Goal: Task Accomplishment & Management: Manage account settings

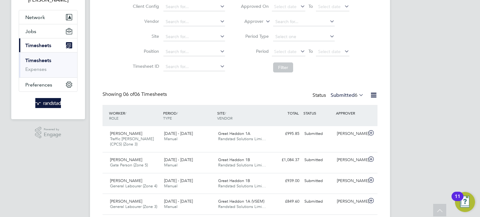
click at [33, 60] on link "Timesheets" at bounding box center [38, 60] width 26 height 6
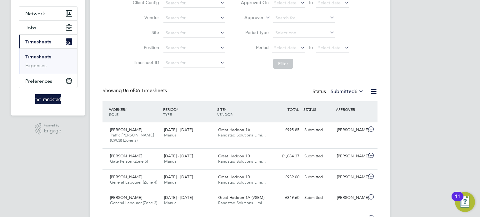
scroll to position [61, 0]
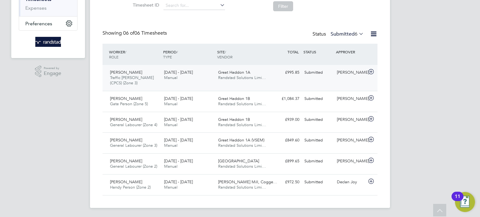
click at [282, 73] on div "£995.85 Submitted" at bounding box center [285, 72] width 32 height 10
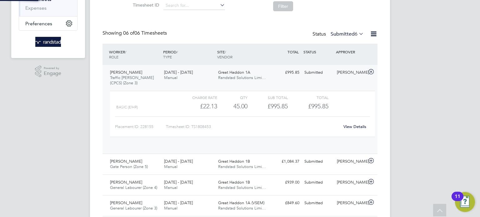
scroll to position [10, 61]
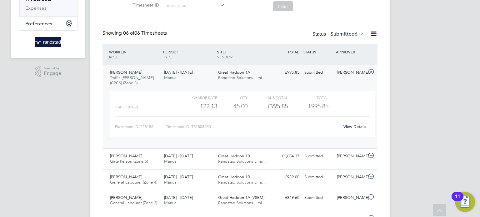
click at [359, 126] on link "View Details" at bounding box center [354, 126] width 23 height 5
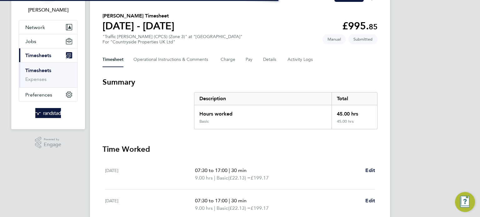
scroll to position [44, 0]
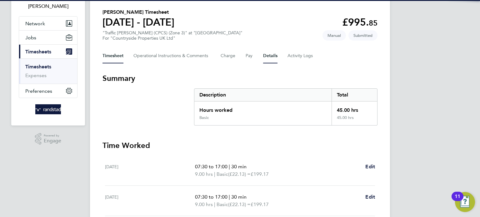
click at [273, 54] on button "Details" at bounding box center [270, 55] width 14 height 15
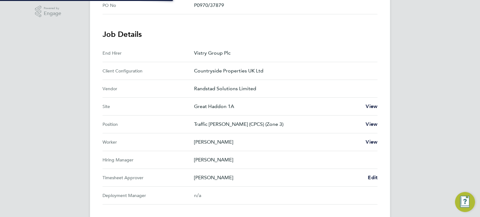
scroll to position [242, 0]
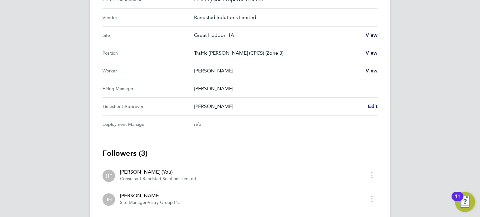
click at [372, 107] on span "Edit" at bounding box center [372, 106] width 10 height 6
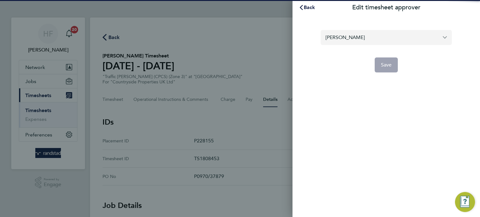
click at [345, 42] on input "[PERSON_NAME]" at bounding box center [385, 37] width 131 height 15
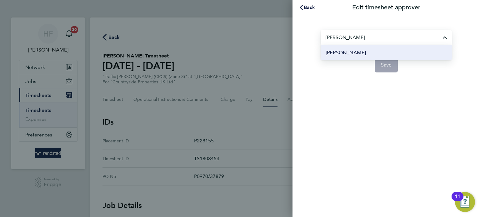
click at [348, 53] on li "Sam Grey" at bounding box center [385, 52] width 131 height 15
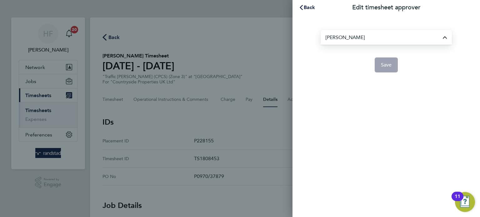
type input "Sam Grey"
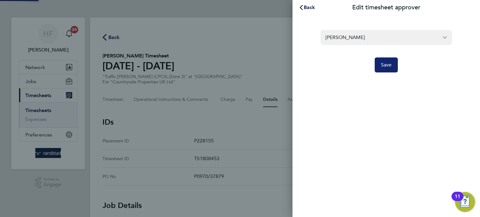
click at [385, 65] on span "Save" at bounding box center [386, 65] width 11 height 6
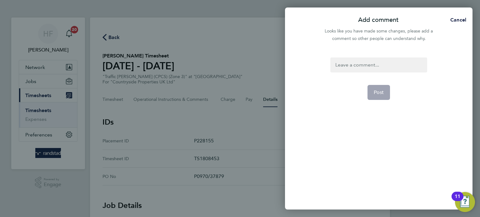
click at [347, 63] on div at bounding box center [378, 64] width 96 height 15
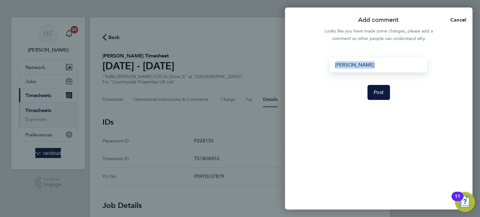
drag, startPoint x: 374, startPoint y: 65, endPoint x: 302, endPoint y: 70, distance: 72.9
click at [302, 69] on div "sam approving Post" at bounding box center [378, 130] width 187 height 160
copy div "sam approving"
click at [375, 87] on button "Post" at bounding box center [378, 92] width 23 height 15
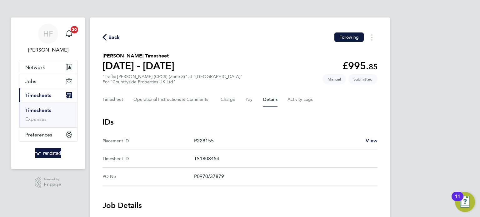
click at [43, 111] on link "Timesheets" at bounding box center [38, 110] width 26 height 6
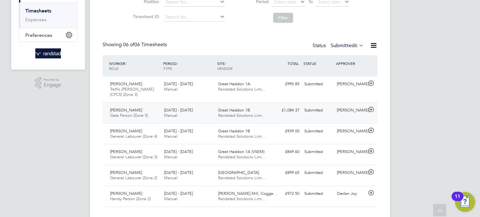
click at [287, 114] on div "£1,084.37 Submitted" at bounding box center [285, 110] width 32 height 10
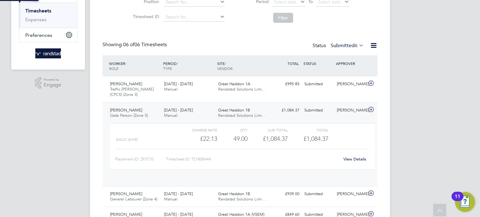
scroll to position [3, 3]
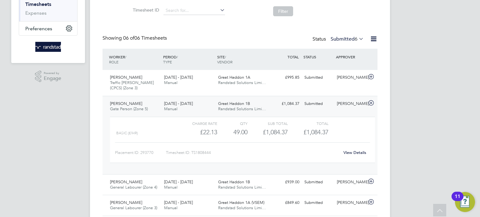
click at [354, 153] on link "View Details" at bounding box center [354, 152] width 23 height 5
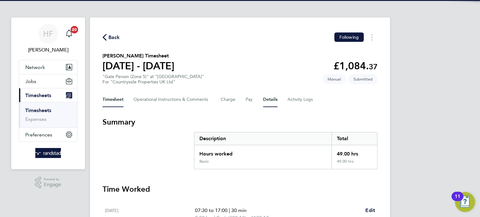
click at [263, 96] on button "Details" at bounding box center [270, 99] width 14 height 15
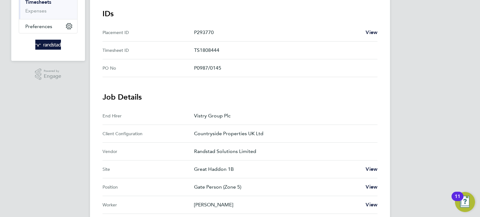
scroll to position [222, 0]
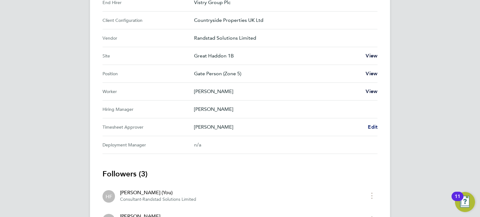
click at [375, 126] on span "Edit" at bounding box center [372, 127] width 10 height 6
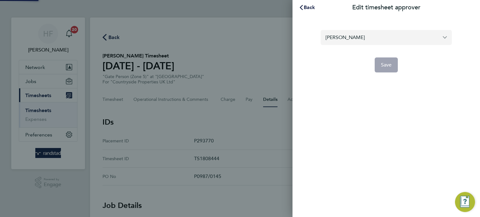
click at [369, 34] on input "Calum Madden" at bounding box center [385, 37] width 131 height 15
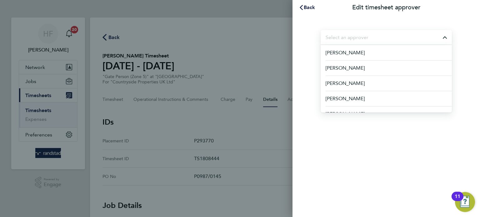
paste input "sam approving"
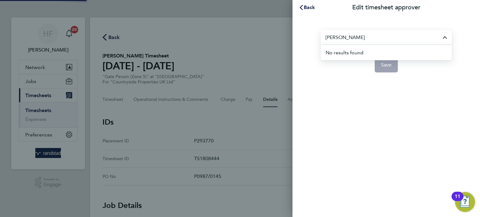
drag, startPoint x: 367, startPoint y: 38, endPoint x: 206, endPoint y: 24, distance: 161.4
click at [254, 27] on div "Back Edit timesheet approver sam approving No results found Save" at bounding box center [240, 108] width 480 height 217
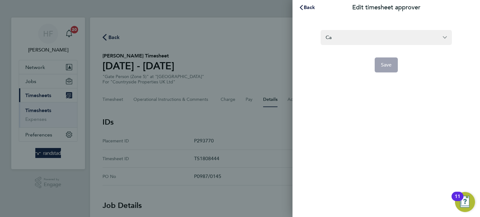
type input "C"
type input "sam gr"
click at [308, 9] on span "Back" at bounding box center [309, 7] width 12 height 6
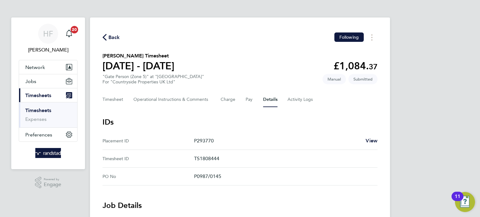
scroll to position [301, 0]
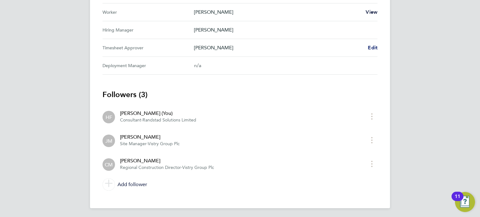
click at [375, 46] on span "Edit" at bounding box center [372, 48] width 10 height 6
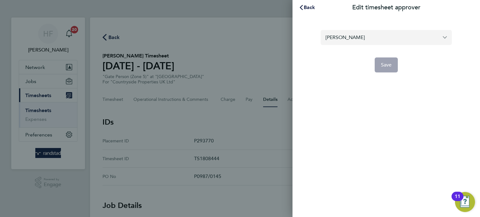
click at [356, 38] on input "Calum Madden" at bounding box center [385, 37] width 131 height 15
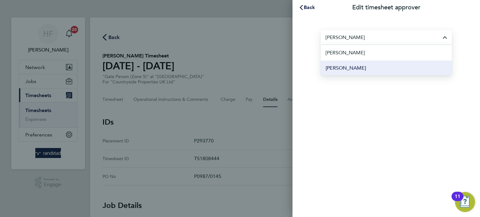
click at [354, 72] on li "Sam Grey" at bounding box center [385, 67] width 131 height 15
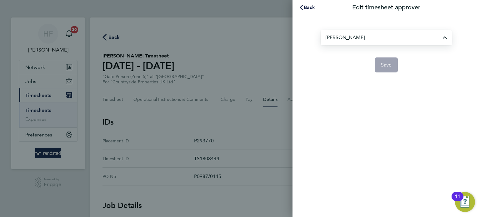
type input "Sam Grey"
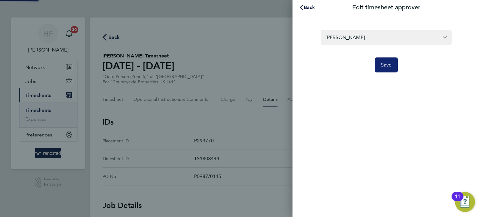
click at [392, 61] on button "Save" at bounding box center [385, 64] width 23 height 15
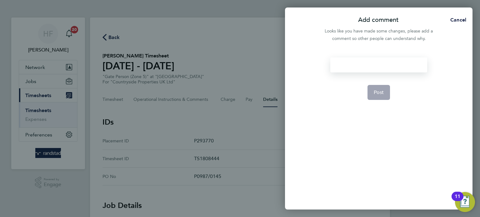
click at [356, 70] on div at bounding box center [378, 64] width 96 height 15
paste div
click at [381, 98] on button "Post" at bounding box center [378, 92] width 23 height 15
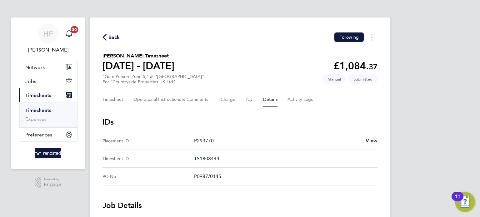
click at [39, 110] on link "Timesheets" at bounding box center [38, 110] width 26 height 6
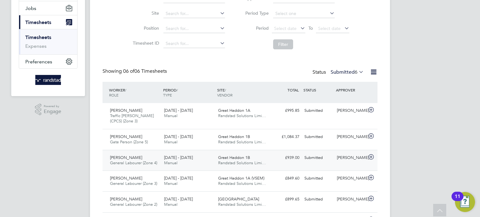
click at [295, 170] on div "Abubacar Djalo General Labourer (Zone 4) 18 - 24 Aug 2025 18 - 24 Aug 2025 Manu…" at bounding box center [239, 160] width 275 height 21
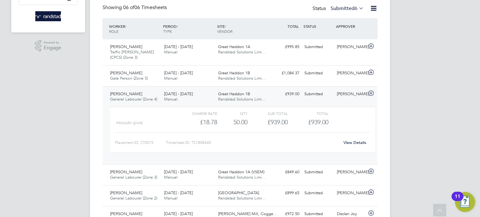
click at [354, 140] on link "View Details" at bounding box center [354, 142] width 23 height 5
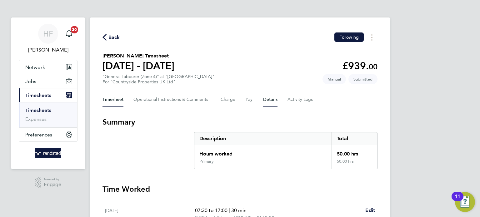
click at [270, 100] on button "Details" at bounding box center [270, 99] width 14 height 15
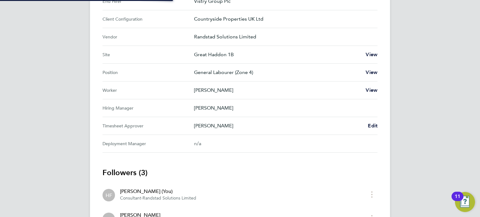
scroll to position [225, 0]
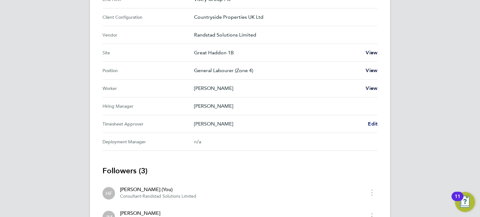
click at [372, 123] on span "Edit" at bounding box center [372, 124] width 10 height 6
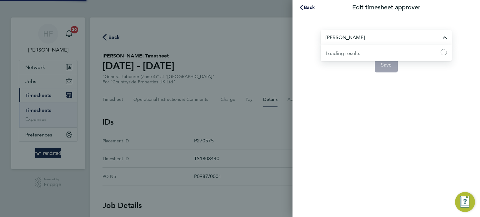
click at [345, 34] on input "Calum Madden" at bounding box center [385, 37] width 131 height 15
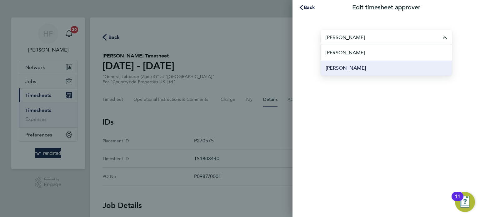
drag, startPoint x: 353, startPoint y: 64, endPoint x: 372, endPoint y: 69, distance: 19.4
click at [353, 64] on li "[PERSON_NAME]" at bounding box center [385, 67] width 131 height 15
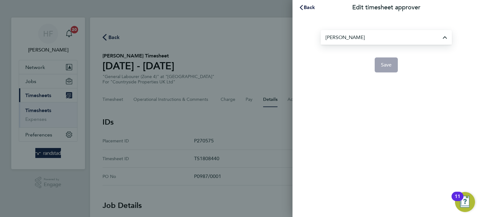
type input "[PERSON_NAME]"
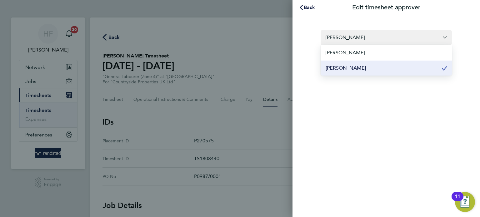
click at [381, 69] on button "Save" at bounding box center [385, 64] width 23 height 15
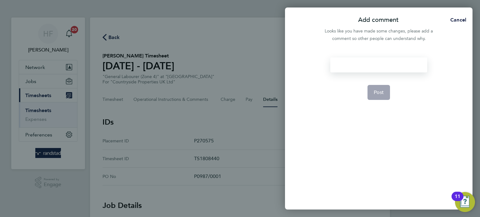
click at [348, 66] on div at bounding box center [378, 64] width 96 height 15
drag, startPoint x: 349, startPoint y: 67, endPoint x: 358, endPoint y: 80, distance: 15.3
click at [349, 67] on div at bounding box center [378, 64] width 96 height 15
paste div
click at [377, 90] on span "Post" at bounding box center [378, 92] width 10 height 6
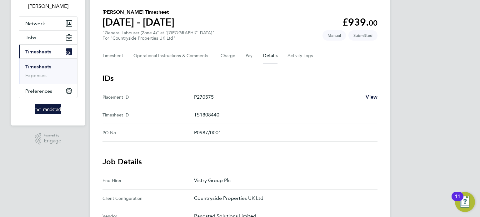
scroll to position [45, 0]
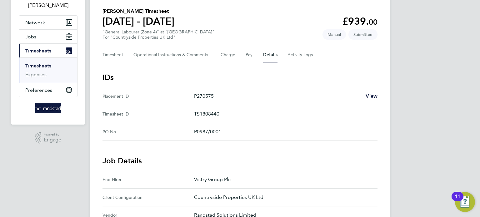
click at [42, 65] on link "Timesheets" at bounding box center [38, 66] width 26 height 6
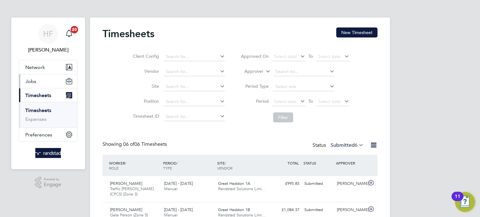
drag, startPoint x: 33, startPoint y: 81, endPoint x: 41, endPoint y: 100, distance: 19.9
click at [34, 81] on span "Jobs" at bounding box center [30, 81] width 11 height 6
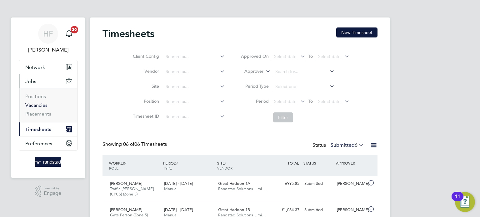
click at [38, 105] on link "Vacancies" at bounding box center [36, 105] width 22 height 6
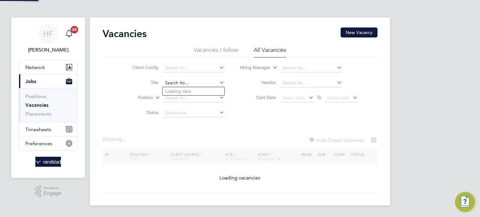
click at [172, 79] on input at bounding box center [194, 83] width 62 height 9
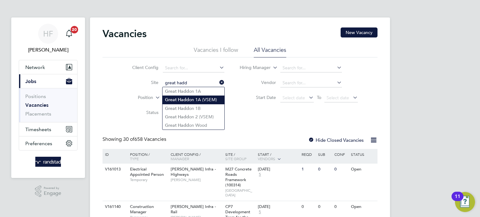
click at [200, 99] on li "Great Hadd on 1A (VSEM)" at bounding box center [193, 100] width 62 height 8
type input "Great Haddon 1A (VSEM)"
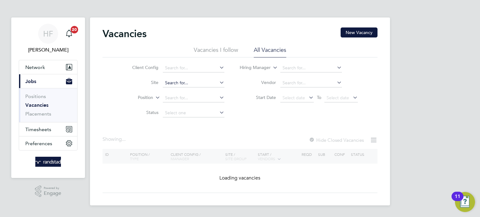
click at [198, 81] on input at bounding box center [194, 83] width 62 height 9
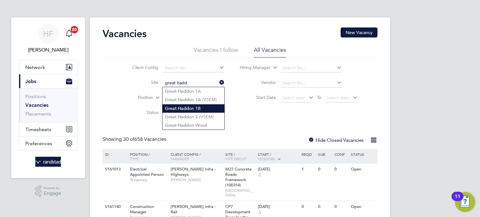
click at [203, 108] on li "Great Hadd on 1B" at bounding box center [193, 108] width 62 height 8
type input "Great Haddon 1B"
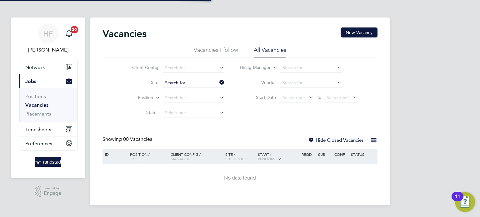
click at [186, 83] on input at bounding box center [194, 83] width 62 height 9
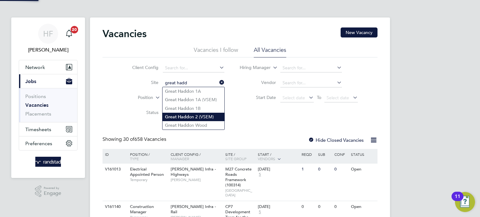
click at [185, 115] on b "Hadd" at bounding box center [183, 116] width 11 height 5
type input "Great Haddon 2 (VSEM)"
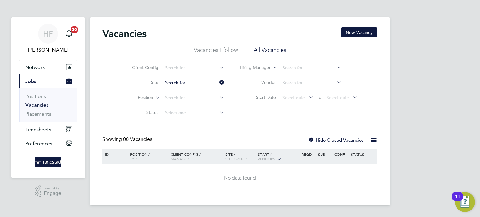
click at [175, 84] on input at bounding box center [194, 83] width 62 height 9
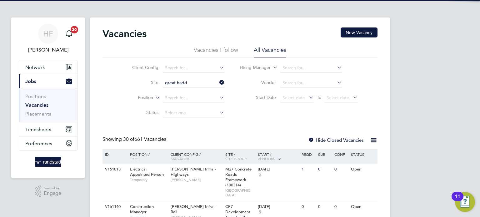
click at [191, 99] on li "Great Hadd on 1A (VSEM)" at bounding box center [193, 100] width 62 height 8
type input "Great Haddon 1A (VSEM)"
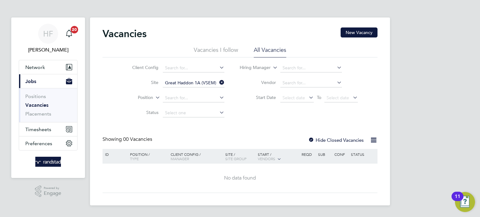
click at [267, 50] on li "All Vacancies" at bounding box center [269, 51] width 32 height 11
click at [339, 143] on div "Hide Closed Vacancies" at bounding box center [334, 140] width 62 height 8
click at [340, 141] on label "Hide Closed Vacancies" at bounding box center [336, 140] width 56 height 6
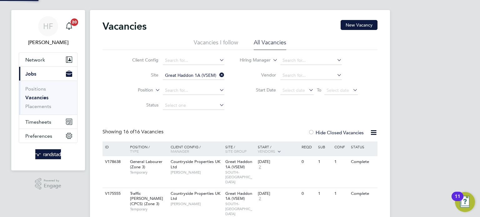
scroll to position [70, 0]
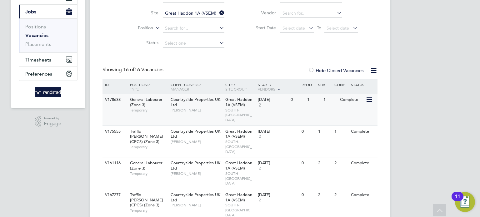
click at [204, 102] on span "Countryside Properties UK Ltd" at bounding box center [195, 102] width 50 height 11
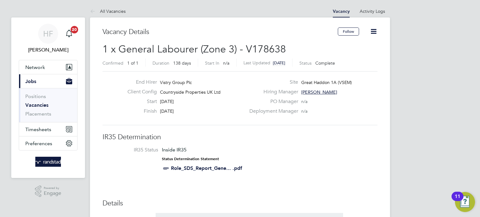
drag, startPoint x: 374, startPoint y: 30, endPoint x: 369, endPoint y: 36, distance: 8.0
click at [374, 30] on icon at bounding box center [373, 31] width 8 height 8
click at [348, 54] on li "Update Status" at bounding box center [358, 55] width 36 height 9
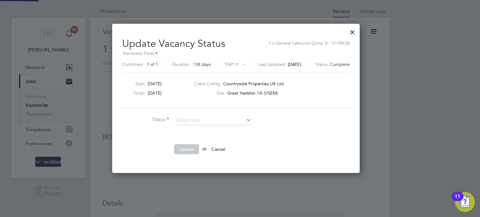
scroll to position [149, 255]
click at [190, 120] on input at bounding box center [212, 120] width 77 height 9
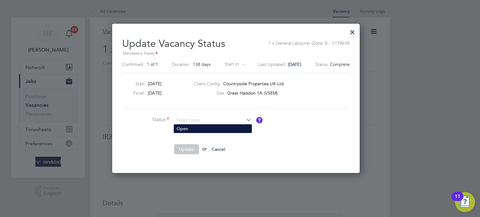
click at [188, 130] on li "Open" at bounding box center [212, 129] width 77 height 8
type input "Open"
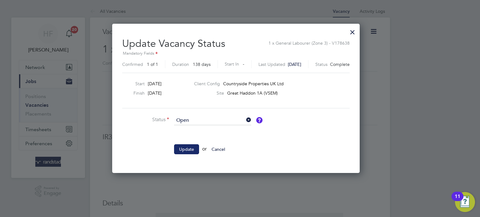
click at [184, 150] on button "Update" at bounding box center [186, 149] width 25 height 10
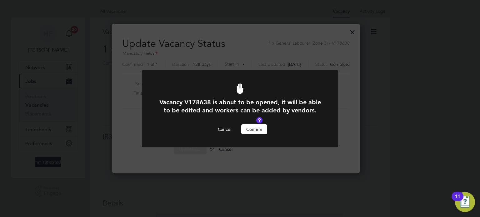
click at [255, 132] on button "Confirm" at bounding box center [254, 129] width 26 height 10
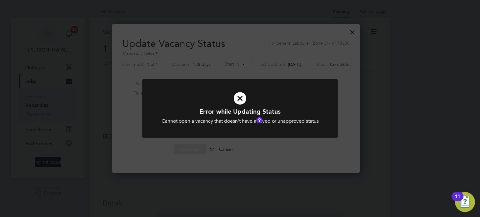
drag, startPoint x: 314, startPoint y: 144, endPoint x: 356, endPoint y: 85, distance: 72.8
click at [314, 144] on div "Error while Updating Status Cannot open a vacancy that doesn't have a saved or …" at bounding box center [240, 112] width 196 height 66
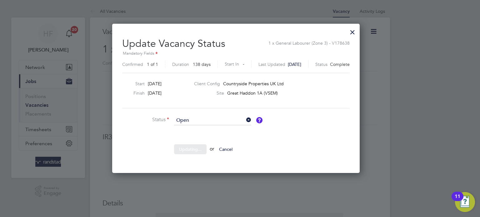
click at [358, 33] on div at bounding box center [352, 30] width 11 height 11
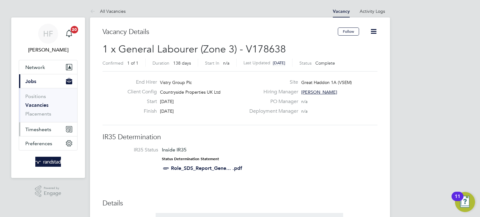
click at [32, 125] on button "Timesheets" at bounding box center [48, 129] width 58 height 14
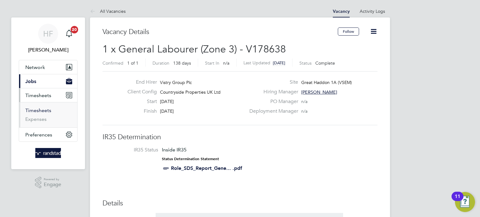
drag, startPoint x: 38, startPoint y: 111, endPoint x: 55, endPoint y: 111, distance: 17.2
click at [38, 111] on link "Timesheets" at bounding box center [38, 110] width 26 height 6
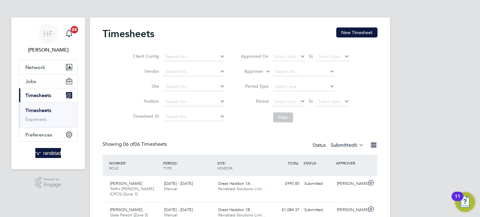
click at [40, 111] on link "Timesheets" at bounding box center [38, 110] width 26 height 6
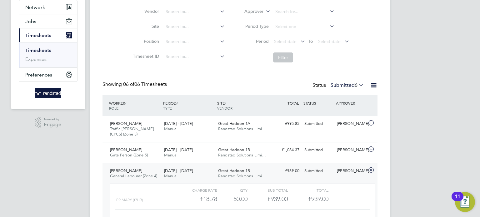
scroll to position [149, 0]
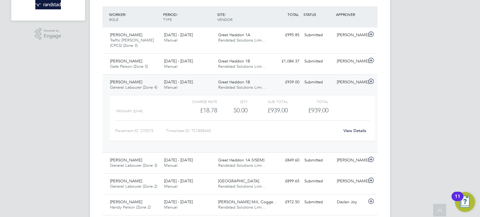
click at [433, 80] on div "HF Hollie Furby Notifications 20 Applications: Network Businesses Sites Workers…" at bounding box center [240, 44] width 480 height 386
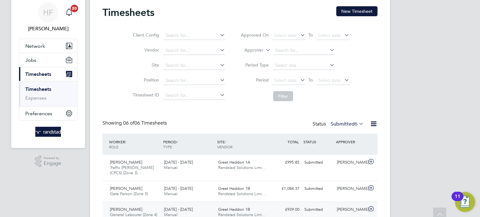
scroll to position [0, 0]
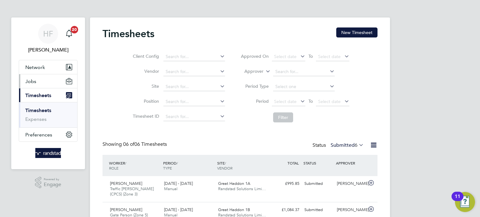
click at [34, 81] on span "Jobs" at bounding box center [30, 81] width 11 height 6
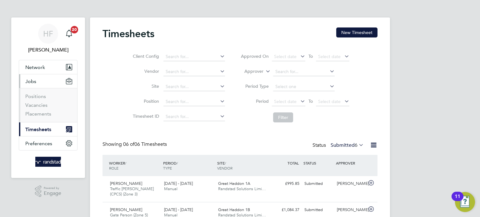
click at [36, 128] on span "Timesheets" at bounding box center [38, 129] width 26 height 6
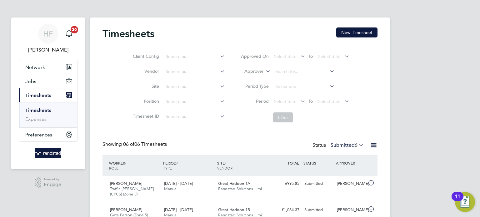
click at [42, 110] on link "Timesheets" at bounding box center [38, 110] width 26 height 6
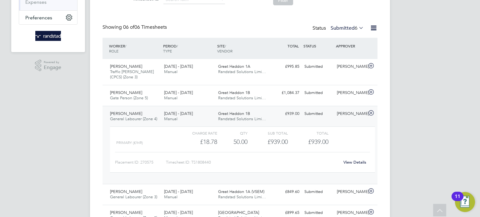
drag, startPoint x: 456, startPoint y: 108, endPoint x: 406, endPoint y: 122, distance: 51.4
click at [456, 108] on div "HF Hollie Furby Notifications 20 Applications: Network Businesses Sites Workers…" at bounding box center [240, 76] width 480 height 386
drag, startPoint x: 348, startPoint y: 153, endPoint x: 348, endPoint y: 159, distance: 5.6
click at [348, 154] on div "Placement ID: 270575 Timesheet ID: TS1808440 View Details" at bounding box center [242, 159] width 255 height 15
click at [349, 160] on link "View Details" at bounding box center [354, 162] width 23 height 5
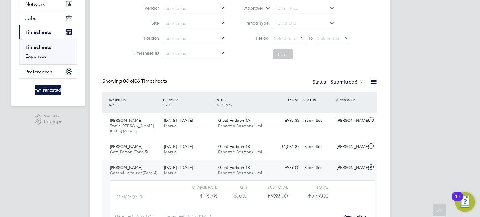
click at [39, 58] on link "Expenses" at bounding box center [35, 56] width 21 height 6
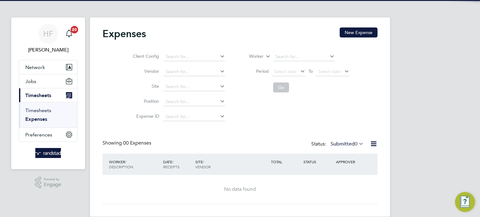
click at [34, 107] on link "Timesheets" at bounding box center [38, 110] width 26 height 6
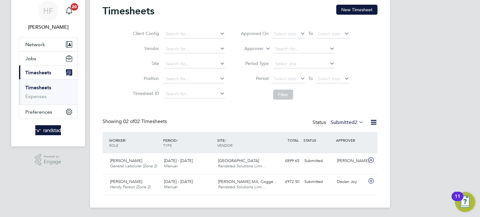
click at [418, 107] on div "HF Hollie Furby Notifications 20 Applications: Network Businesses Sites Workers…" at bounding box center [240, 97] width 480 height 240
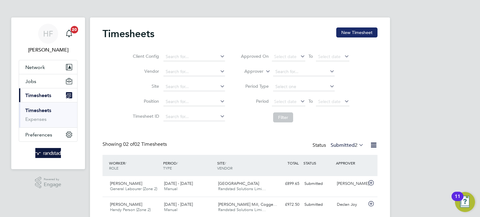
click at [365, 31] on button "New Timesheet" at bounding box center [356, 32] width 41 height 10
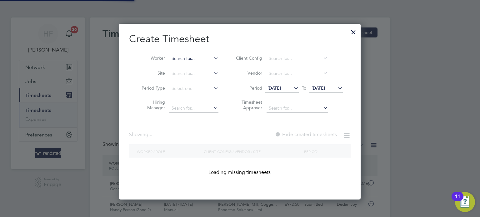
click at [188, 58] on input at bounding box center [193, 58] width 49 height 9
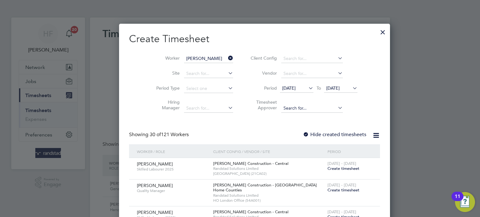
drag, startPoint x: 188, startPoint y: 83, endPoint x: 320, endPoint y: 104, distance: 133.7
click at [189, 83] on li "Quint ino Mendes Vaz" at bounding box center [229, 84] width 121 height 8
type input "Quintino Mendes Vaz"
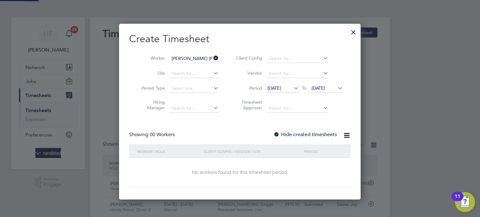
click at [325, 86] on span "19 Aug 2025" at bounding box center [317, 88] width 13 height 6
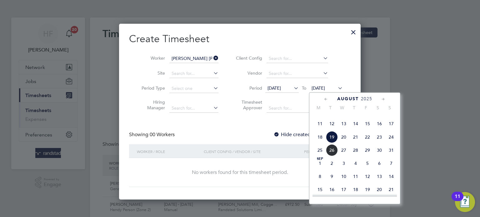
click at [388, 143] on span "24" at bounding box center [391, 137] width 12 height 12
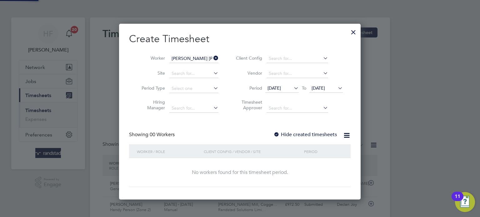
click at [299, 137] on label "Hide created timesheets" at bounding box center [304, 134] width 63 height 6
click at [301, 133] on label "Hide created timesheets" at bounding box center [304, 134] width 63 height 6
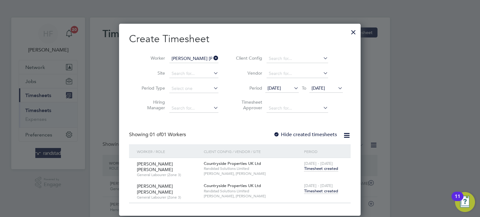
click at [316, 188] on span "Timesheet created" at bounding box center [321, 191] width 34 height 6
